Goal: Task Accomplishment & Management: Manage account settings

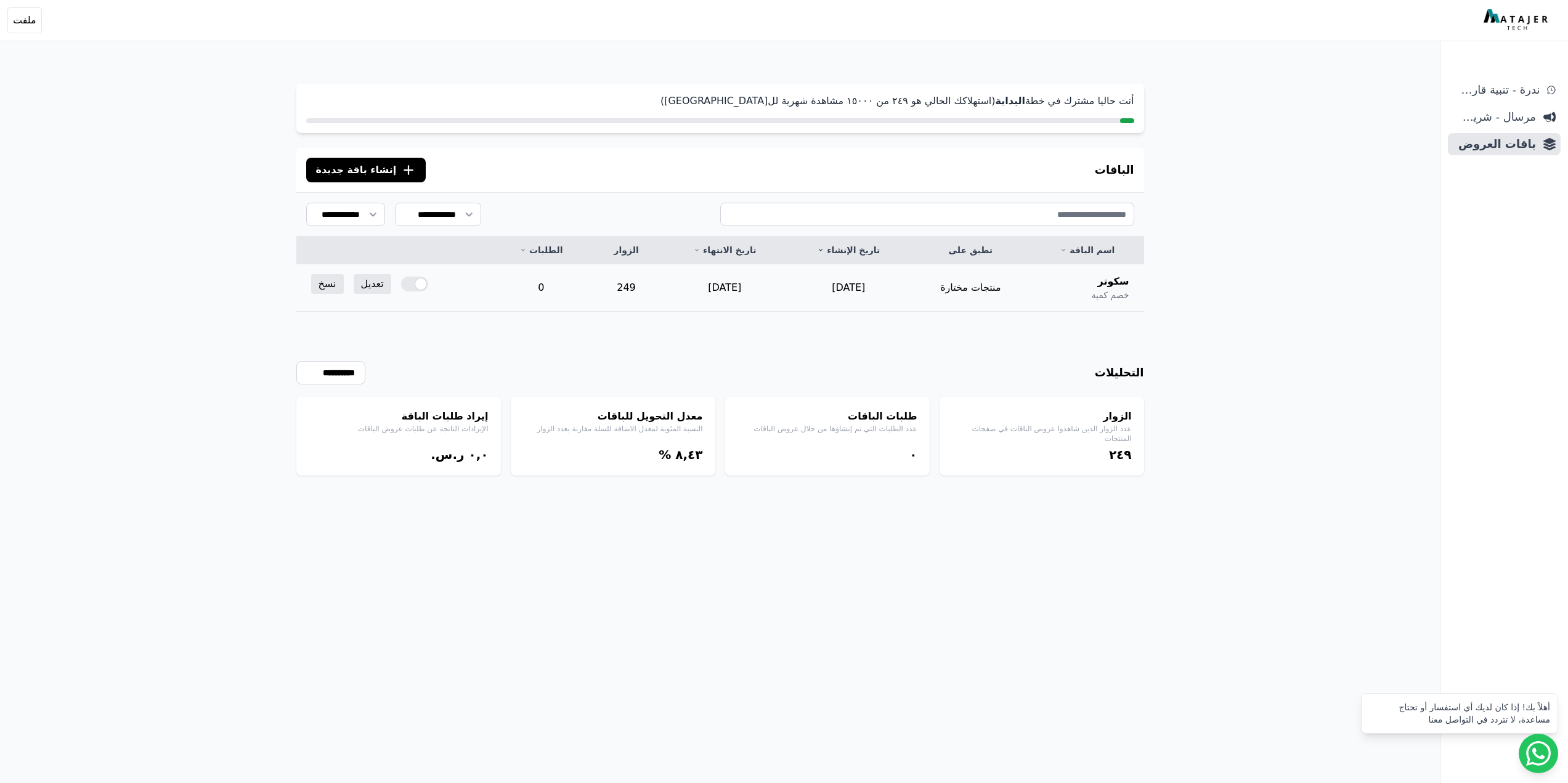
click at [421, 281] on div at bounding box center [415, 284] width 27 height 15
click at [215, 156] on div "**********" at bounding box center [720, 421] width 1440 height 842
